Goal: Information Seeking & Learning: Compare options

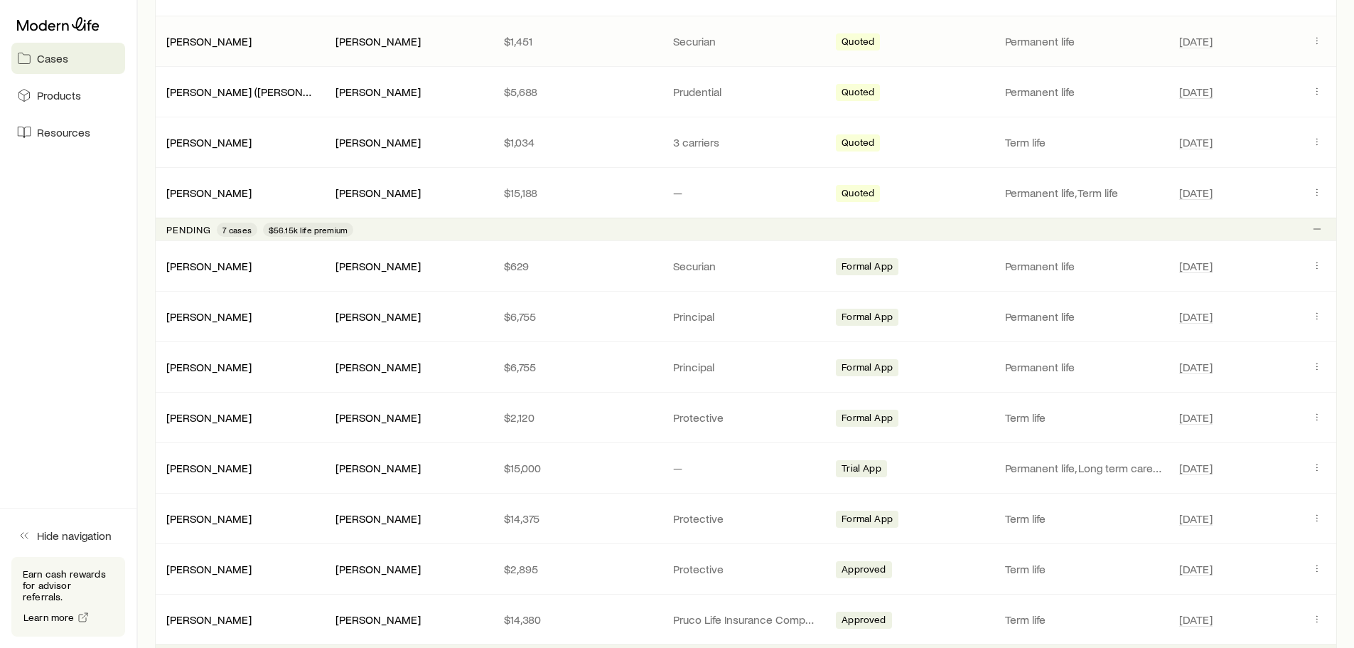
scroll to position [1036, 0]
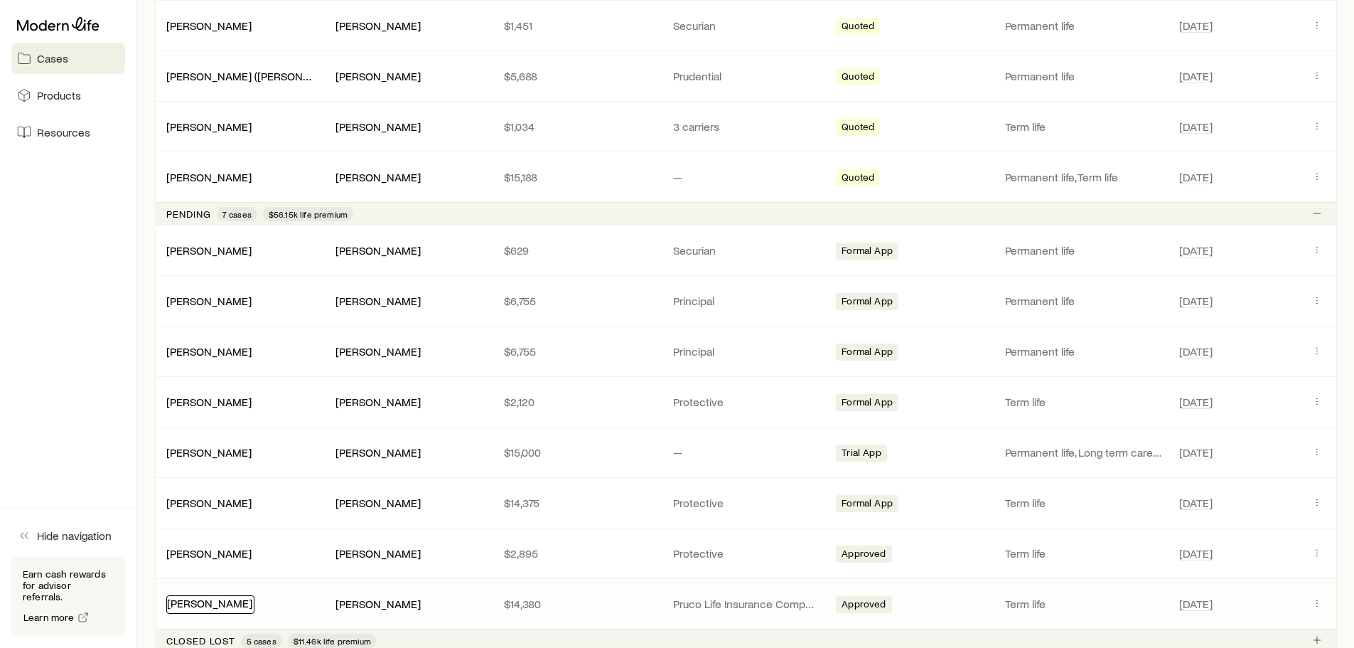
click at [218, 606] on link "[PERSON_NAME]" at bounding box center [209, 603] width 85 height 14
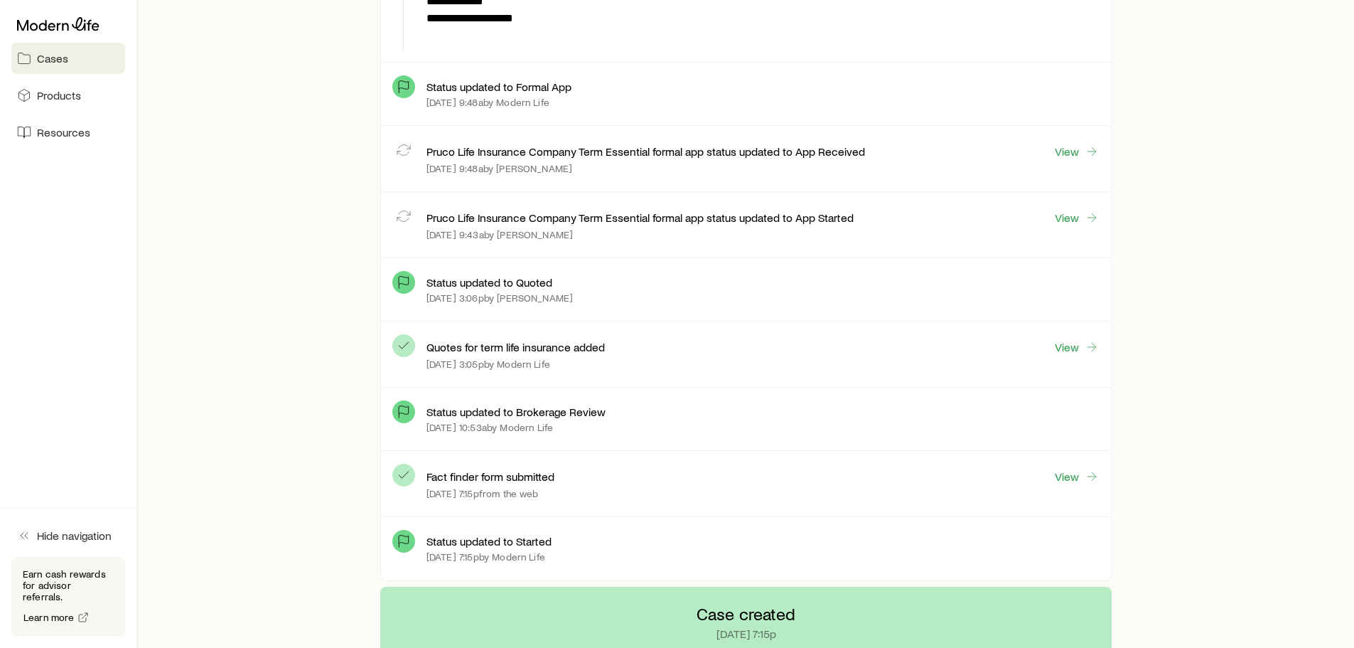
scroll to position [3554, 0]
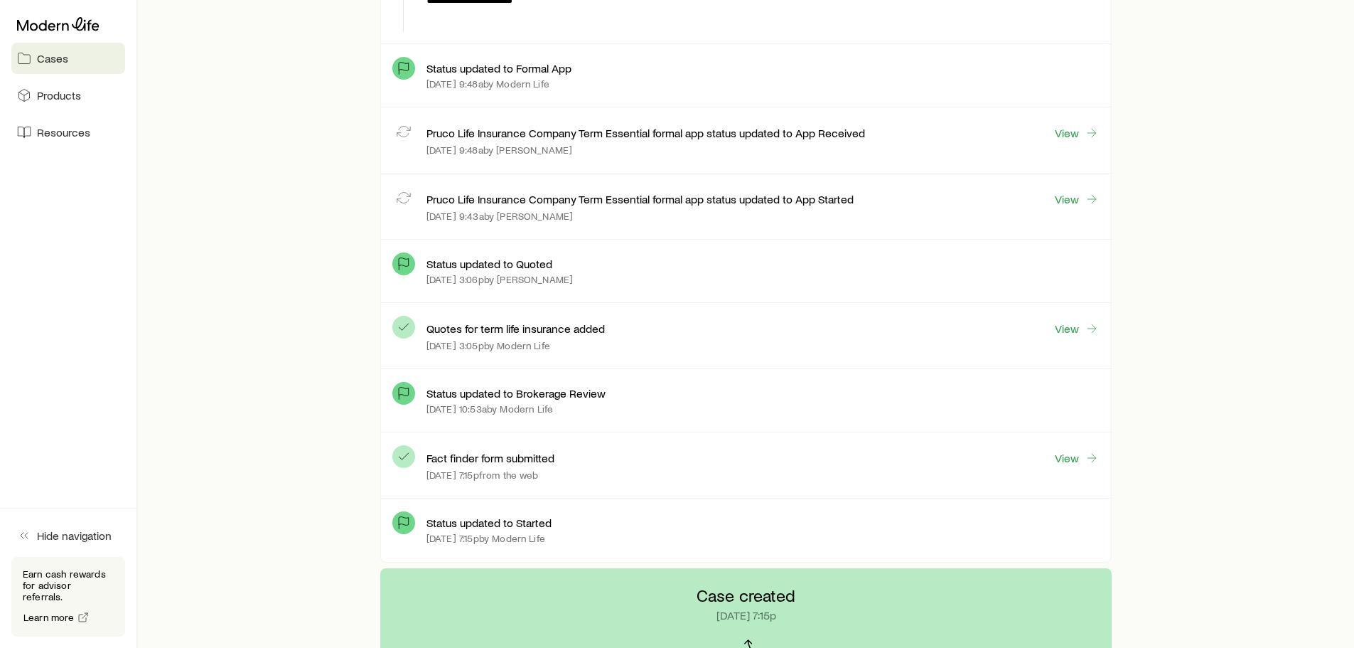
click at [1065, 336] on div "View" at bounding box center [1076, 328] width 45 height 17
click at [1065, 333] on link "View" at bounding box center [1076, 329] width 45 height 16
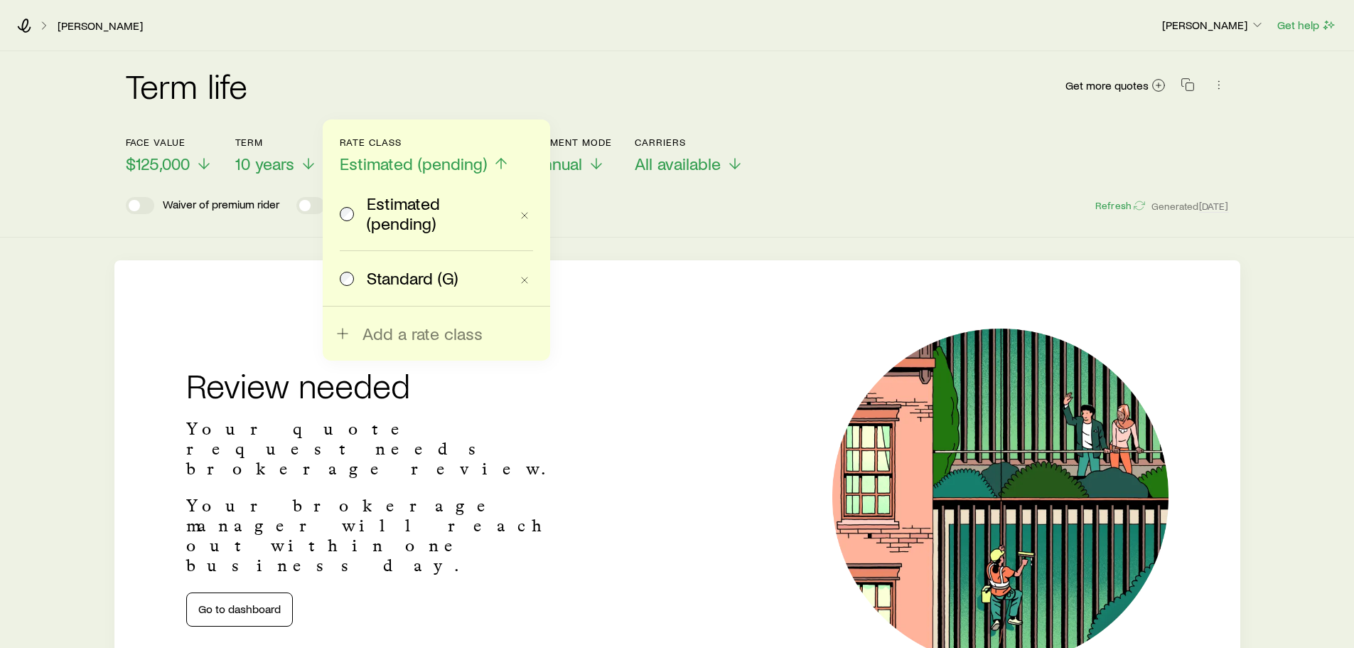
click at [401, 277] on span "Standard (G)" at bounding box center [412, 278] width 91 height 20
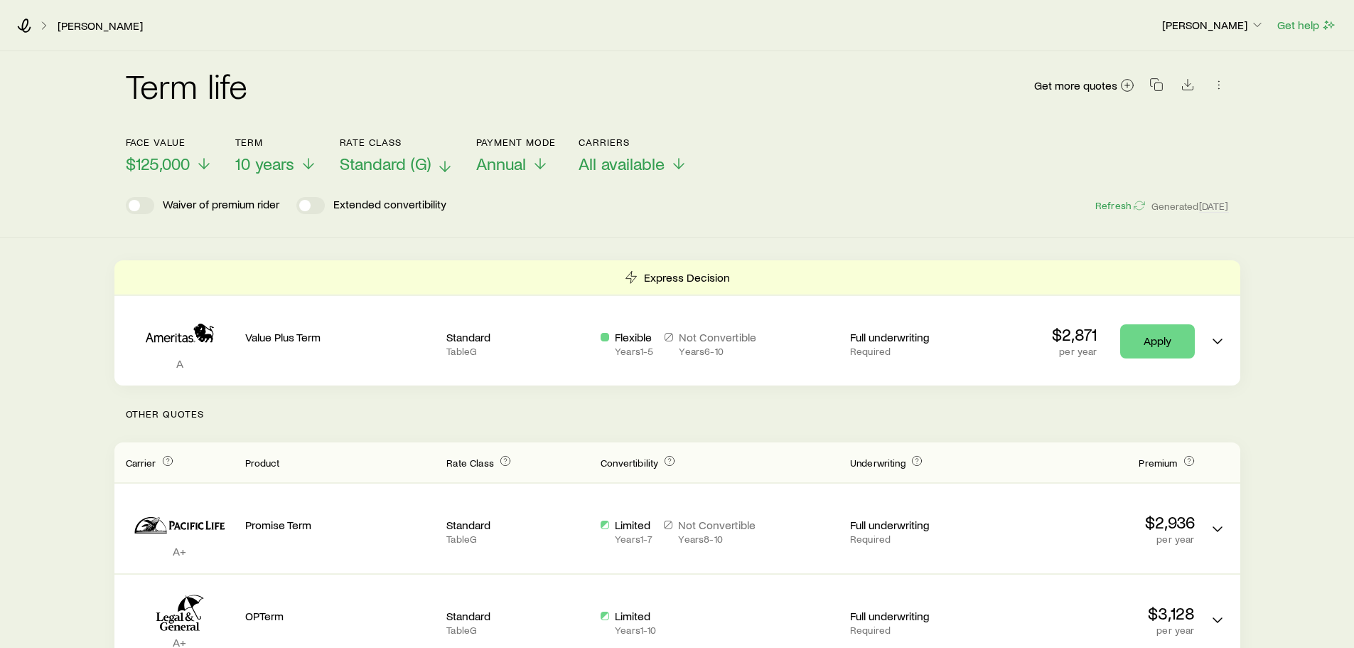
click at [396, 173] on span "Standard (G)" at bounding box center [385, 164] width 91 height 20
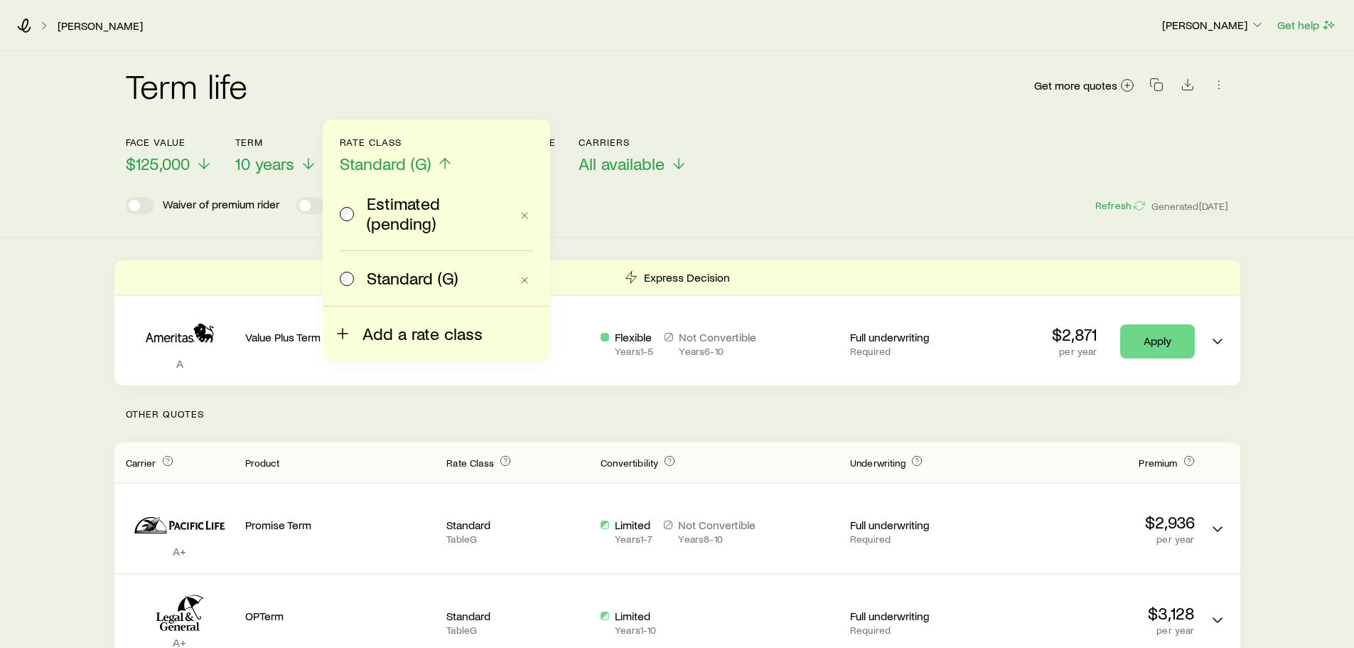
click at [402, 333] on span "Add a rate class" at bounding box center [423, 333] width 120 height 20
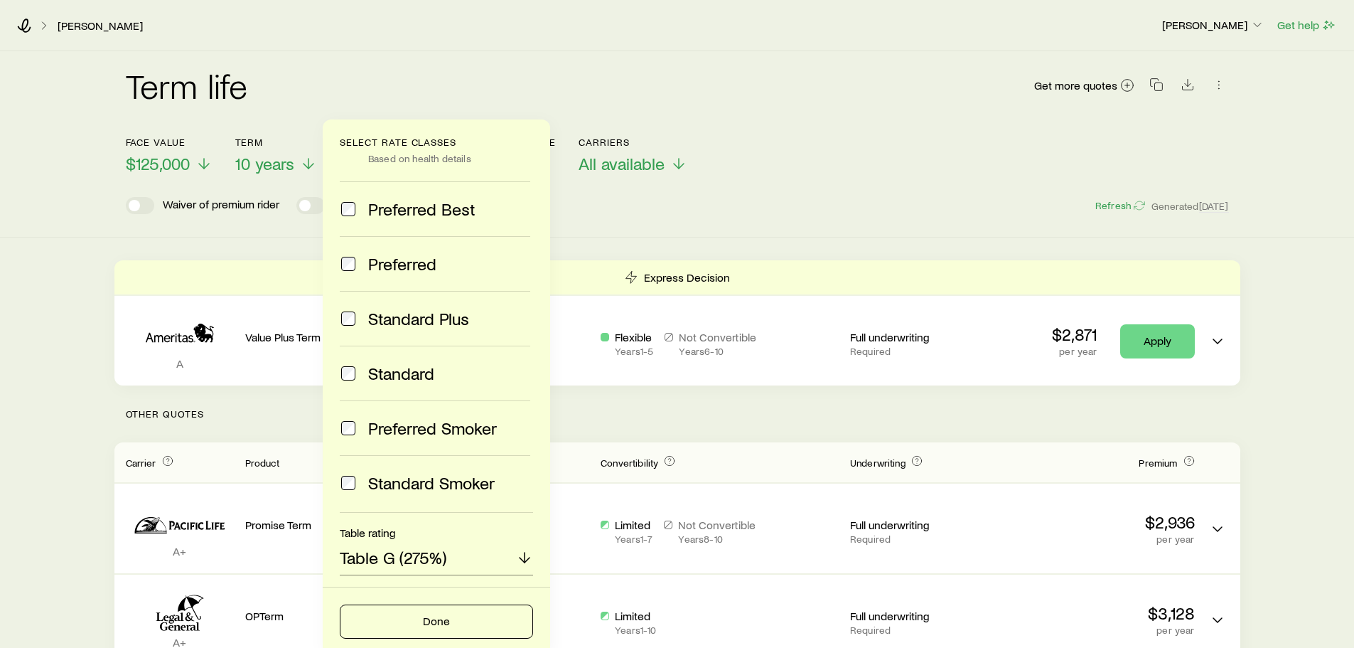
scroll to position [64, 0]
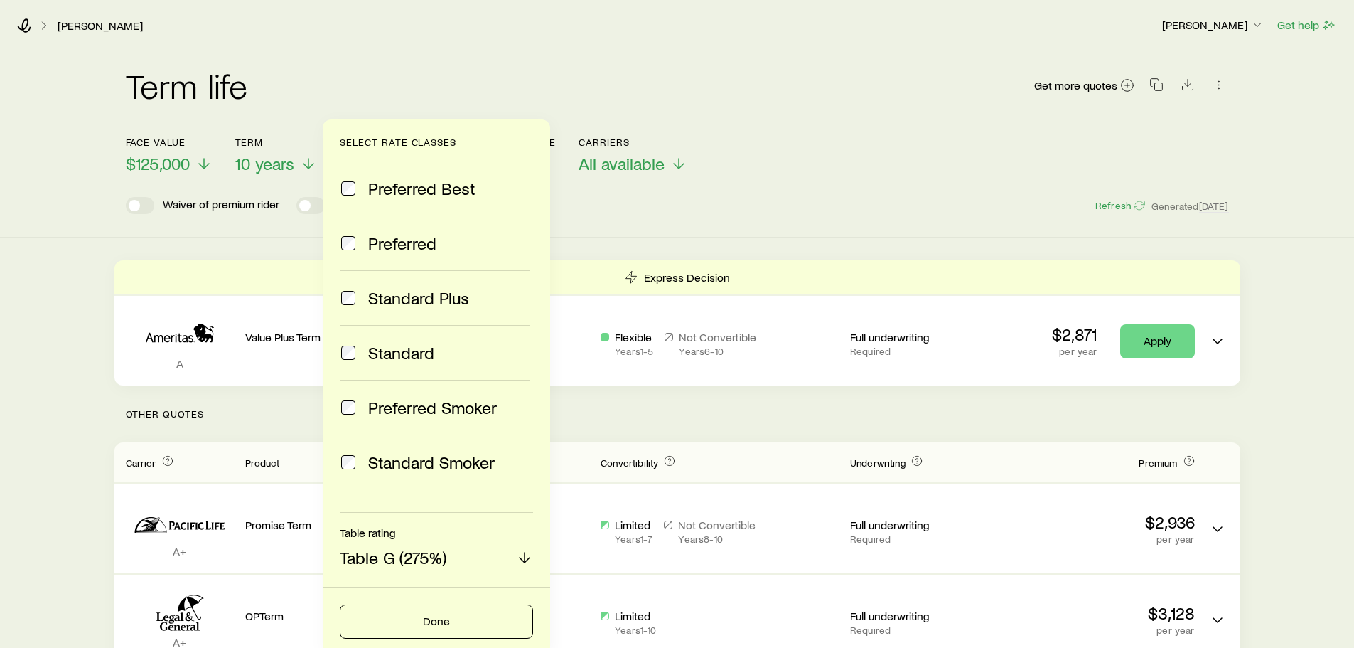
click at [706, 177] on header "Face value $125,000 Term 10 years Rate Class Standard (G) Select rate classes E…" at bounding box center [677, 174] width 1103 height 77
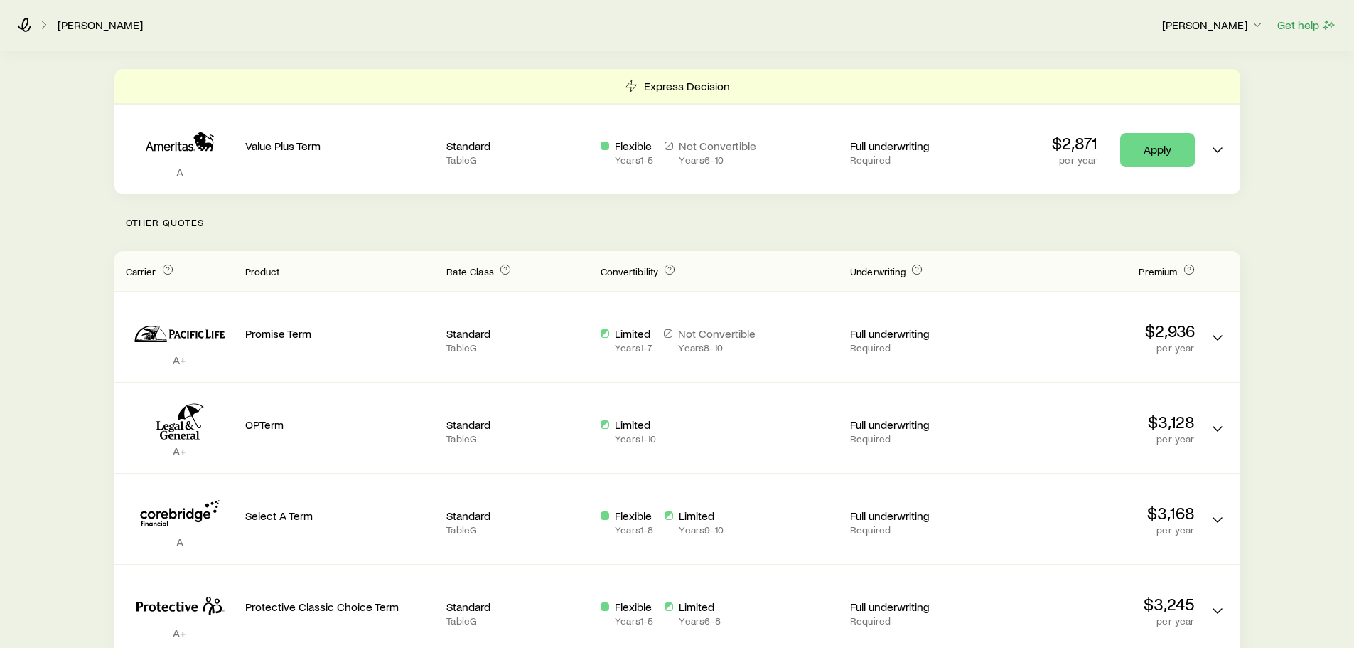
scroll to position [0, 0]
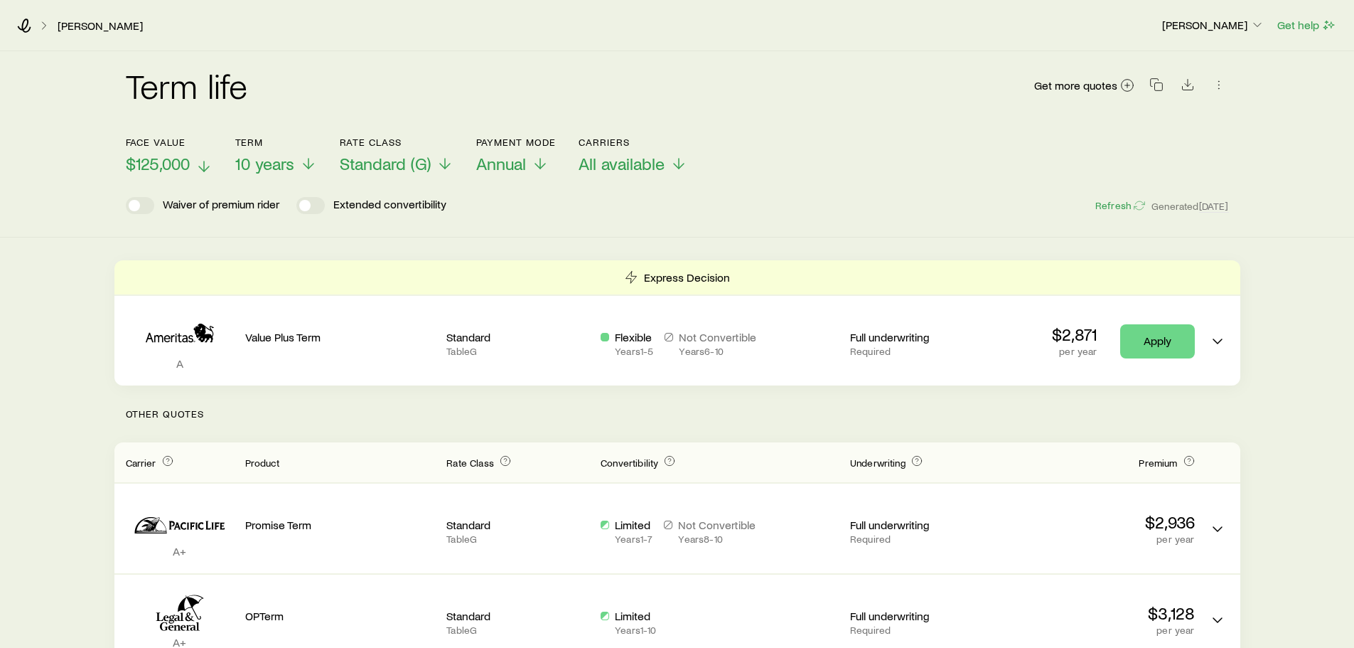
click at [161, 159] on span "$125,000" at bounding box center [158, 164] width 64 height 20
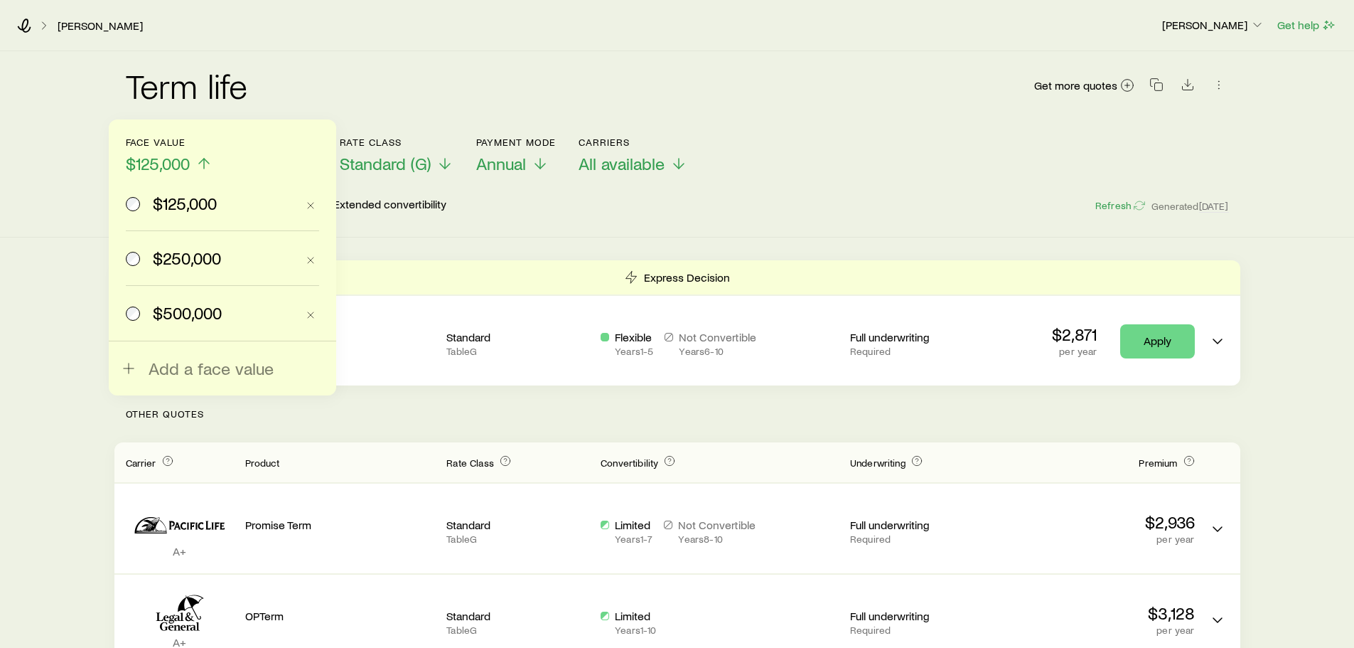
click at [167, 305] on span "$500,000" at bounding box center [187, 313] width 69 height 20
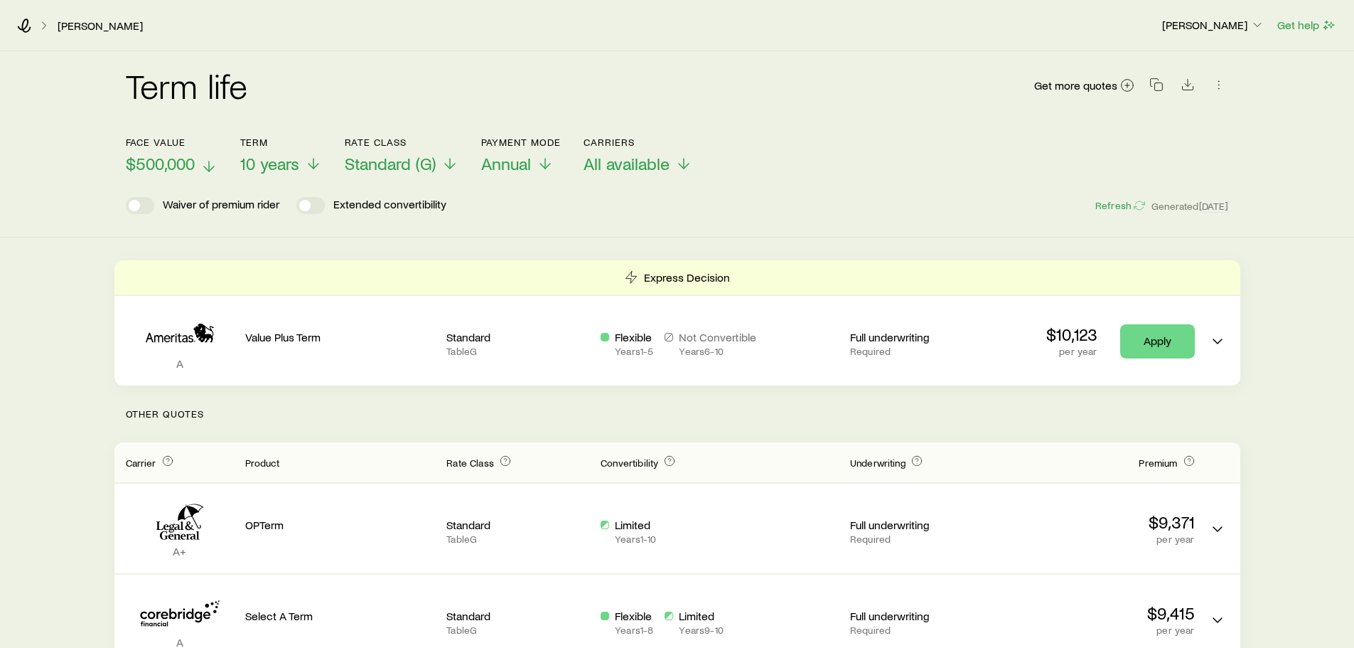
click at [157, 166] on span "$500,000" at bounding box center [160, 164] width 69 height 20
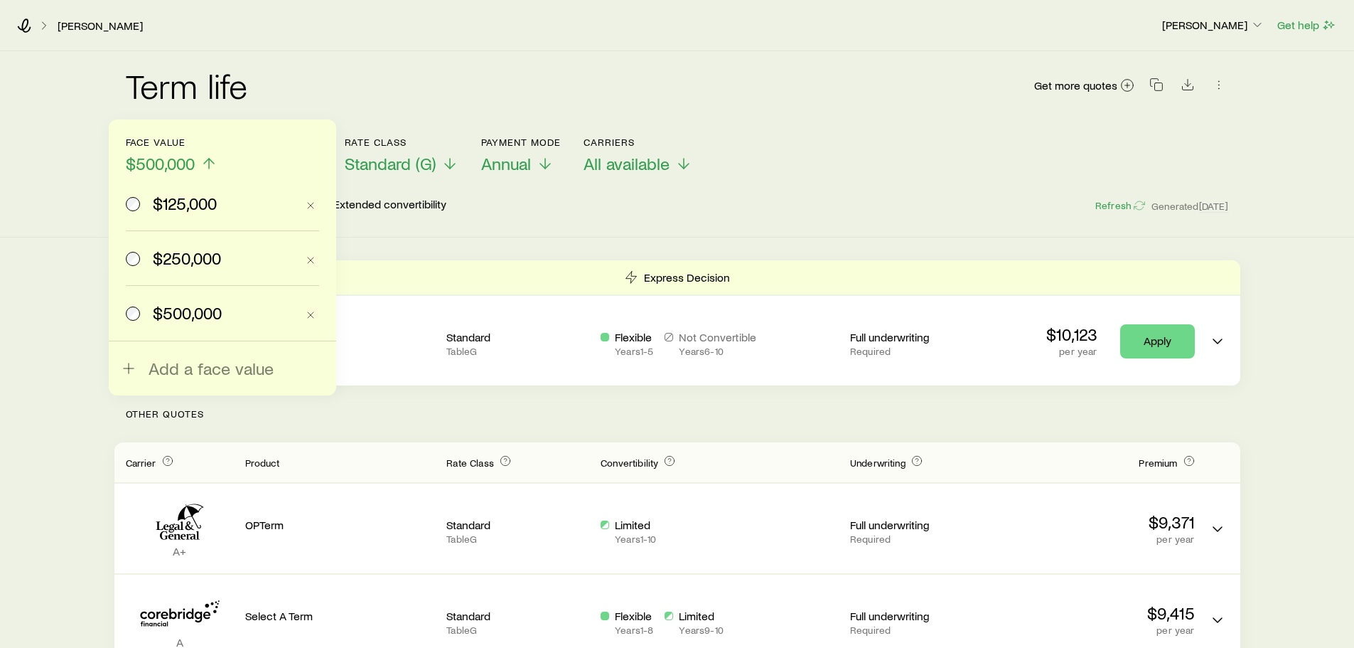
click at [168, 213] on label "$125,000" at bounding box center [211, 203] width 171 height 54
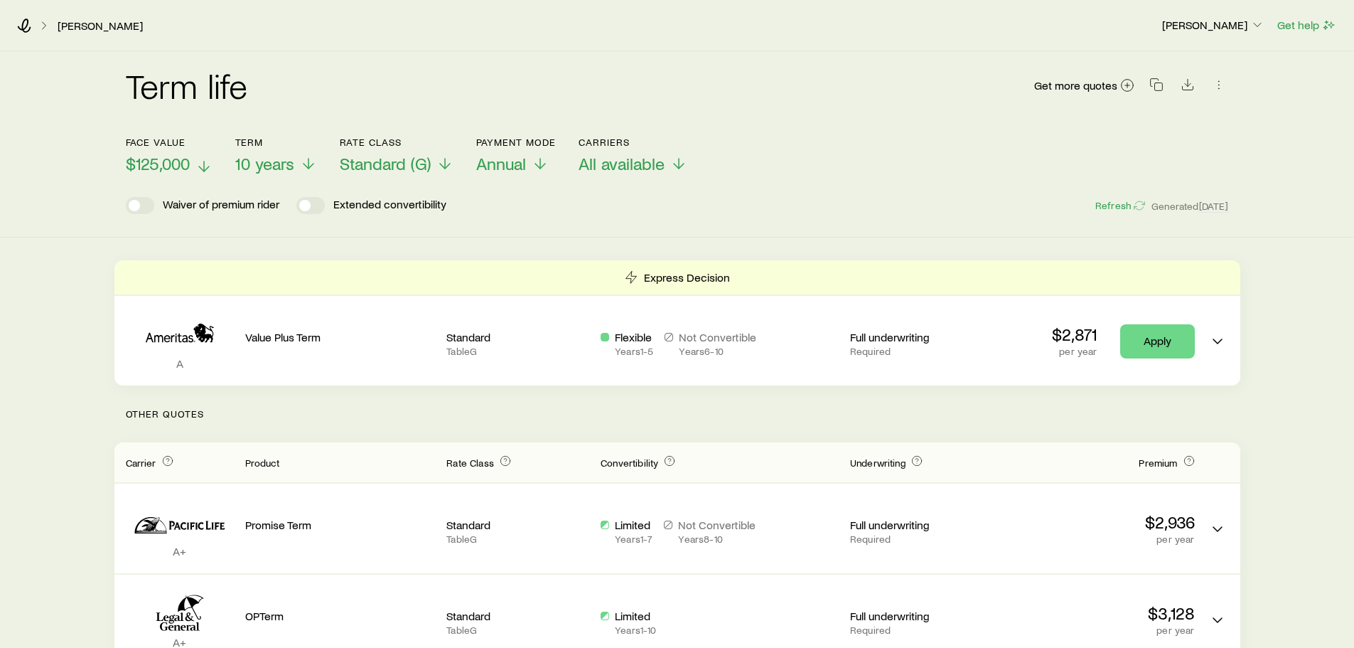
click at [165, 161] on span "$125,000" at bounding box center [158, 164] width 64 height 20
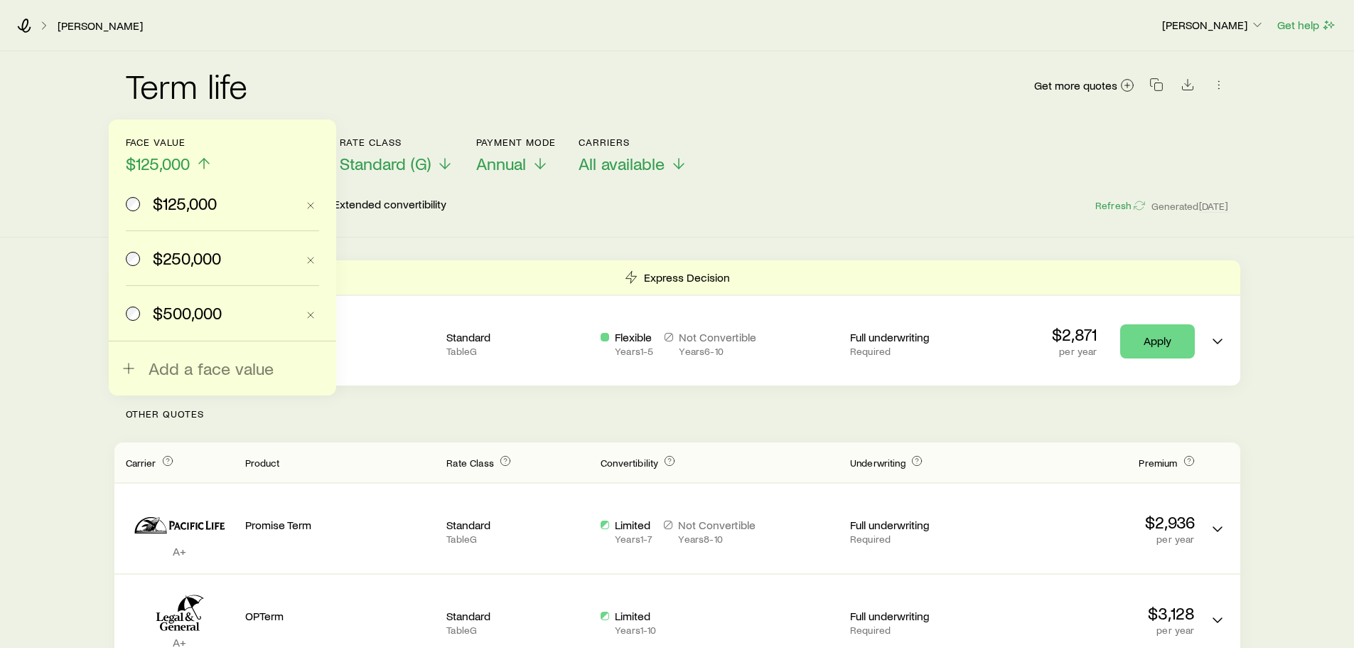
click at [166, 254] on span "$250,000" at bounding box center [187, 258] width 68 height 20
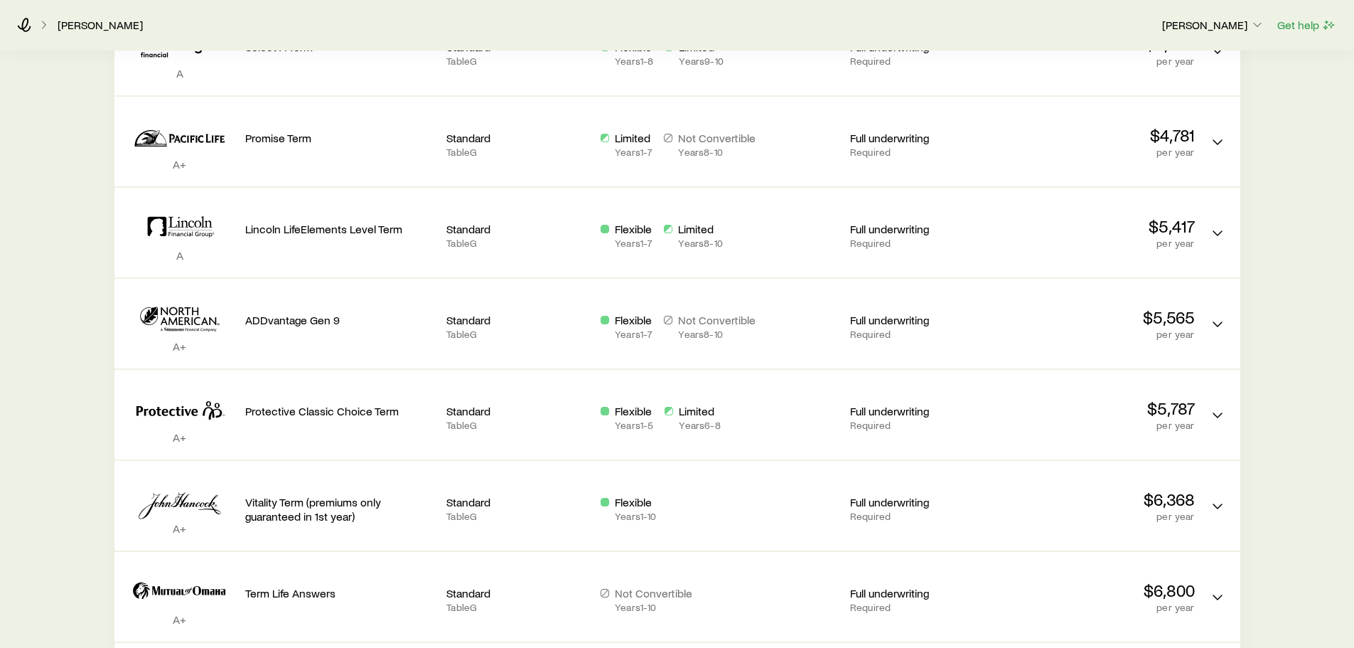
scroll to position [932, 0]
